Goal: Information Seeking & Learning: Learn about a topic

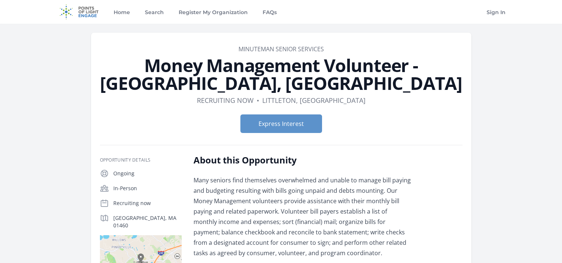
click at [309, 51] on link "Minuteman Senior Services" at bounding box center [280, 49] width 85 height 8
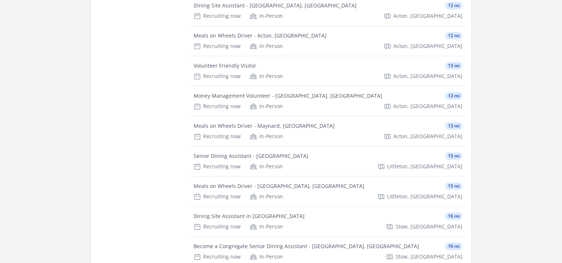
scroll to position [763, 0]
click at [240, 62] on div "Volunteer Friendly Visitor" at bounding box center [225, 65] width 63 height 7
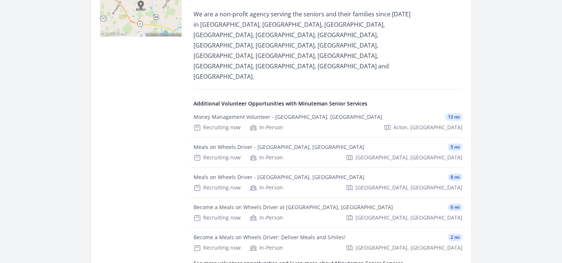
scroll to position [234, 0]
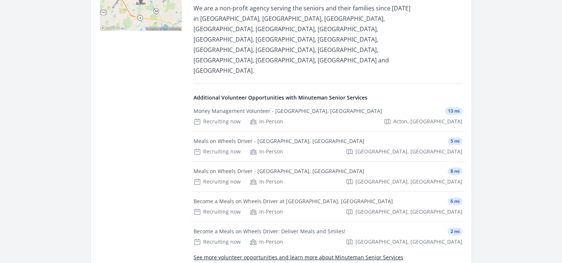
click at [353, 254] on link "See more volunteer opportunities and learn more about Minuteman Senior Services" at bounding box center [299, 257] width 210 height 7
